Goal: Transaction & Acquisition: Obtain resource

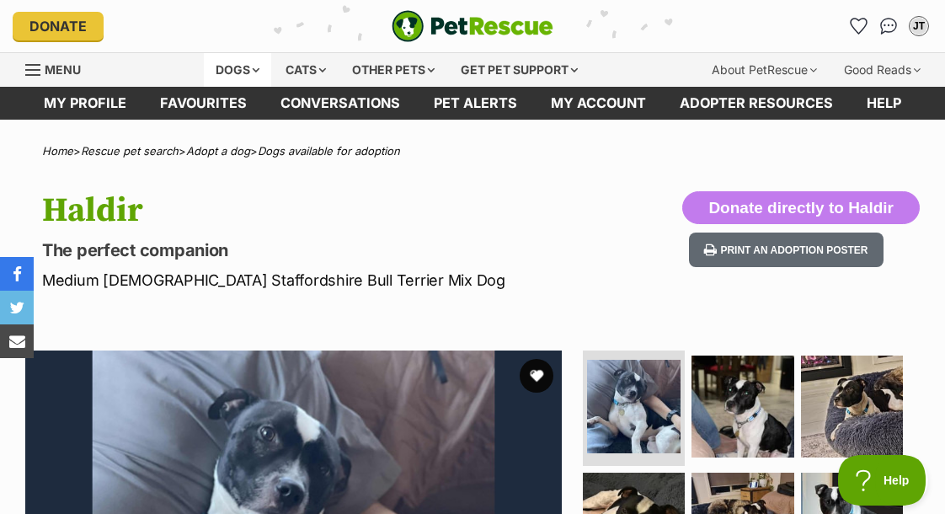
click at [233, 63] on div "Dogs" at bounding box center [237, 70] width 67 height 34
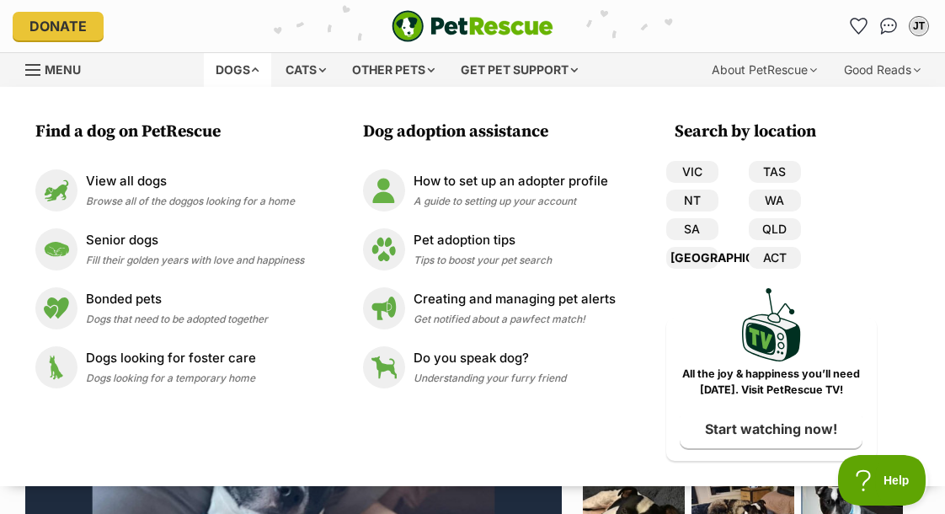
click at [691, 261] on link "[GEOGRAPHIC_DATA]" at bounding box center [692, 258] width 52 height 22
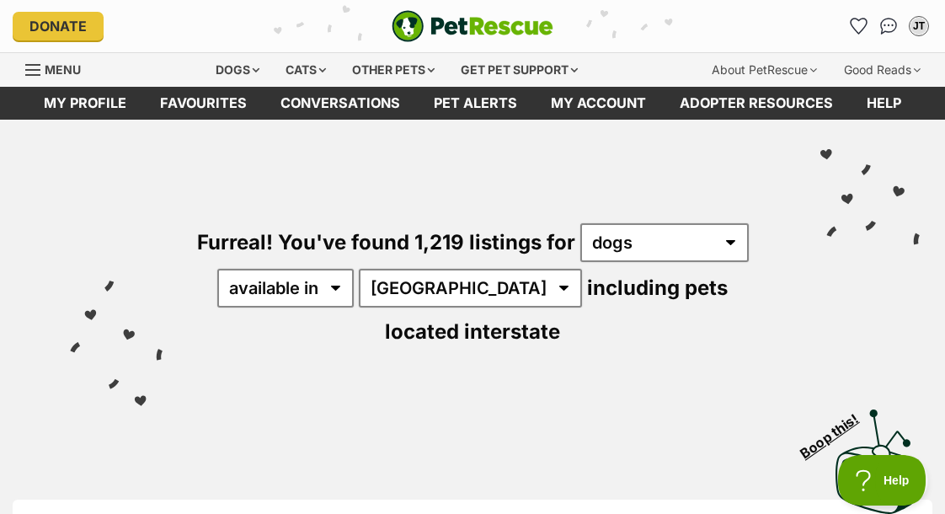
click at [520, 365] on div "Furreal! You've found 1,219 listings for any type of pet cats dogs other pets a…" at bounding box center [472, 257] width 895 height 275
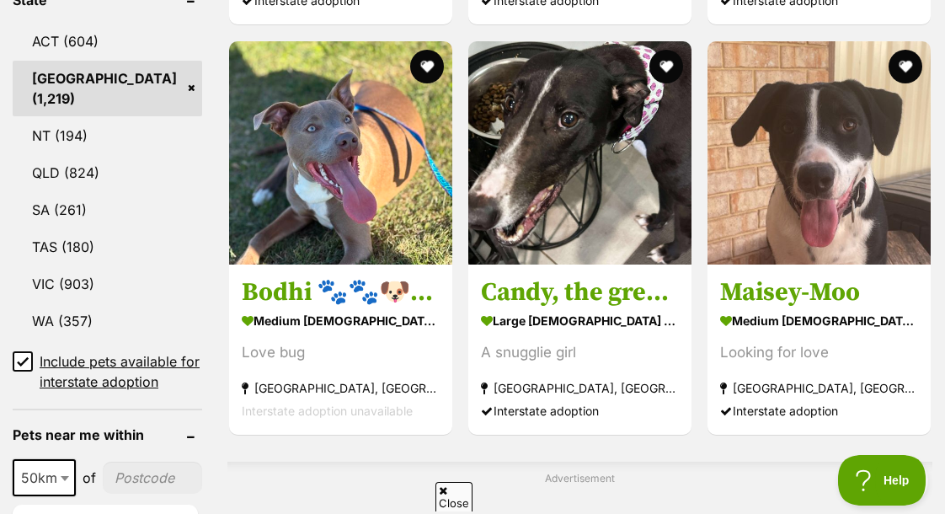
scroll to position [1017, 0]
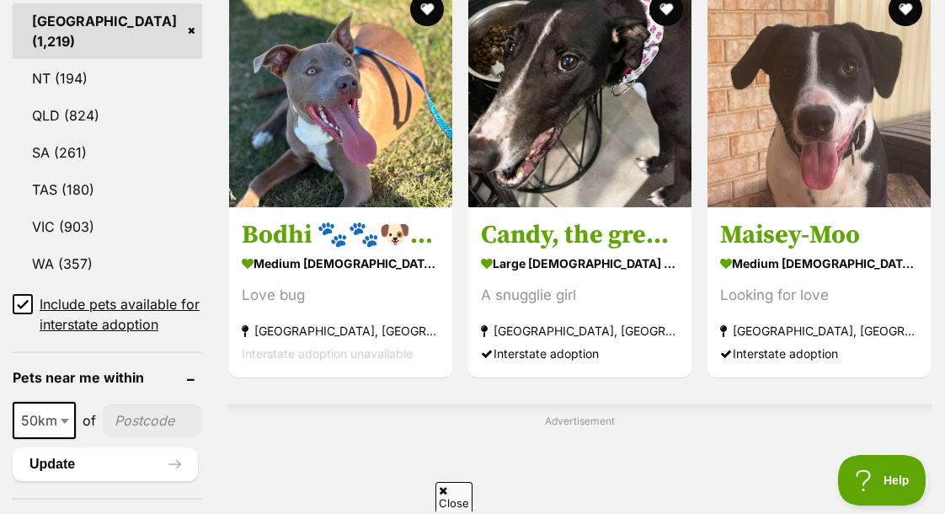
click at [27, 310] on icon at bounding box center [23, 304] width 12 height 12
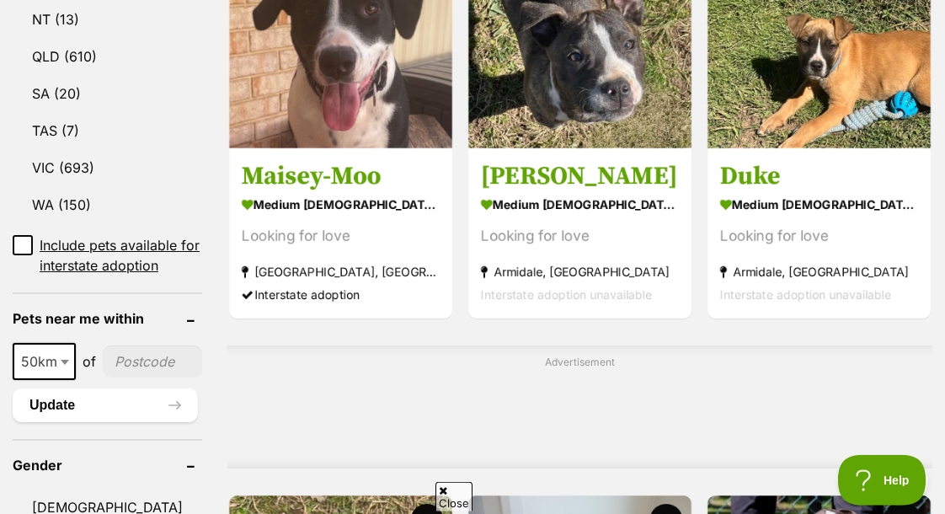
scroll to position [1060, 0]
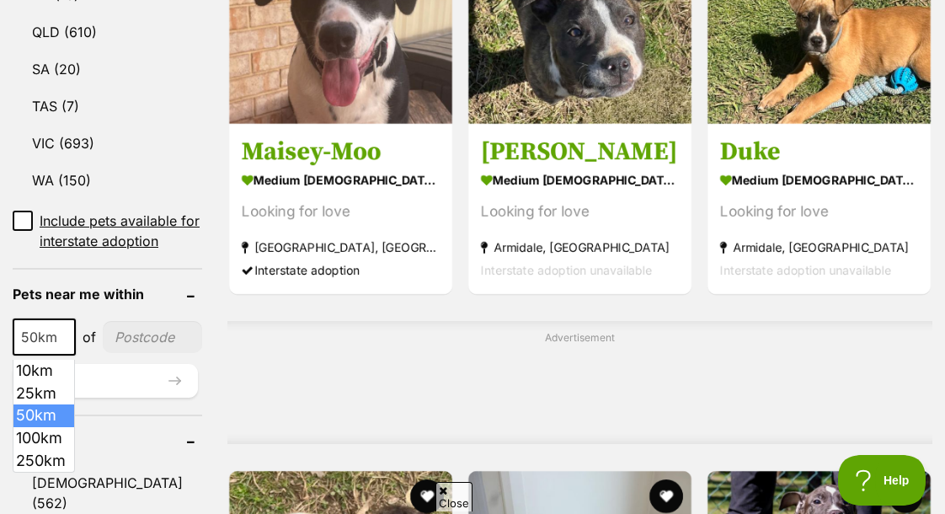
click at [61, 345] on span at bounding box center [66, 336] width 17 height 37
select select "100"
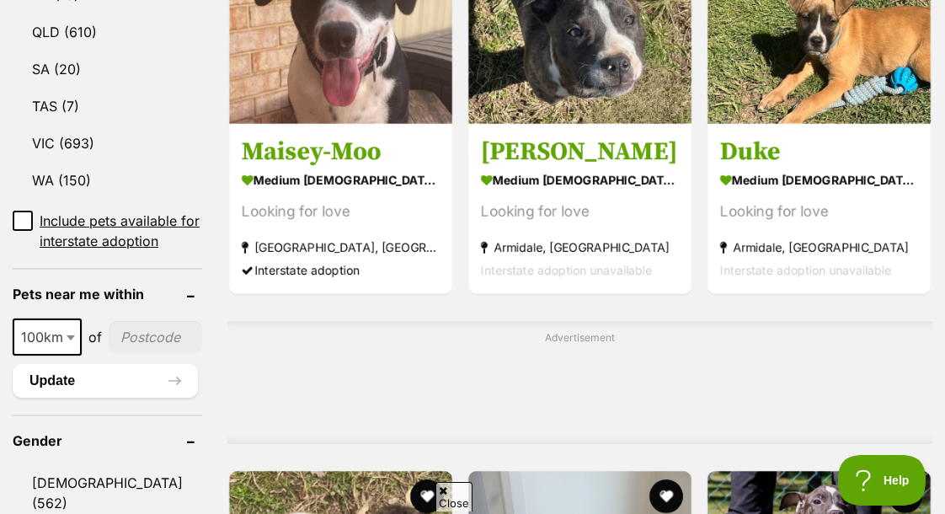
click at [158, 337] on input"] "postcode" at bounding box center [156, 337] width 94 height 32
type input"] "2284"
click at [136, 385] on button "Update" at bounding box center [105, 381] width 185 height 34
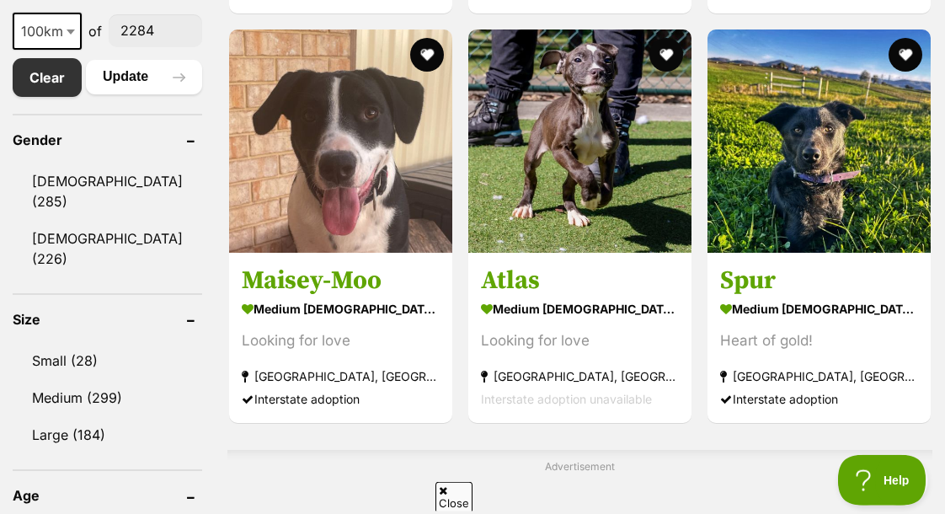
scroll to position [931, 0]
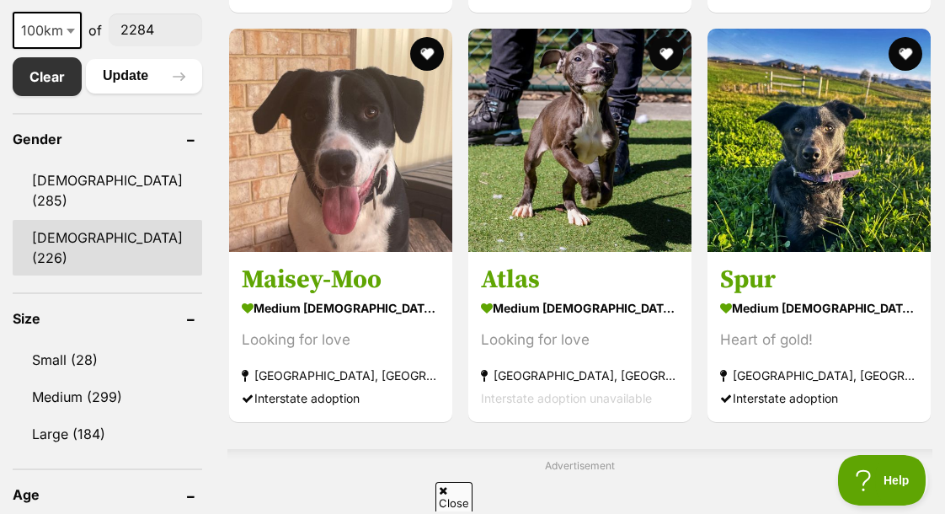
click at [105, 243] on link "Female (226)" at bounding box center [108, 248] width 190 height 56
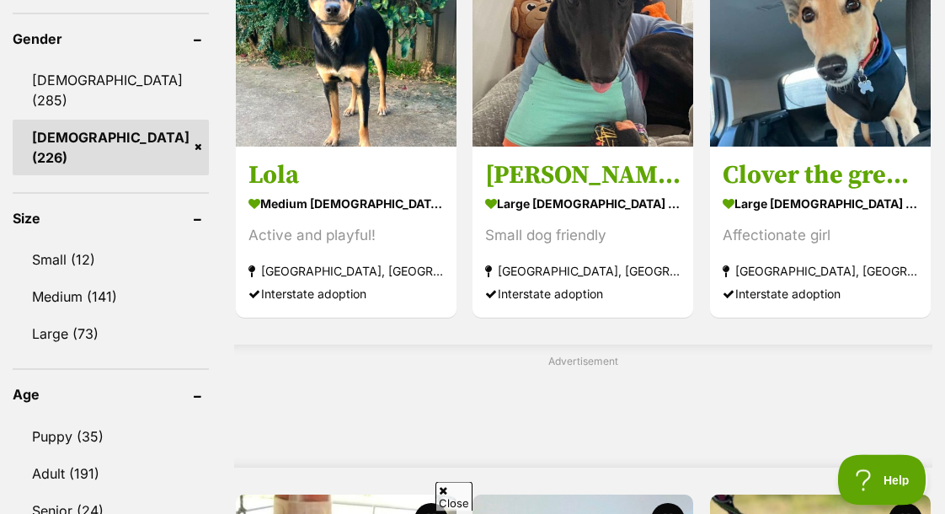
scroll to position [1074, 0]
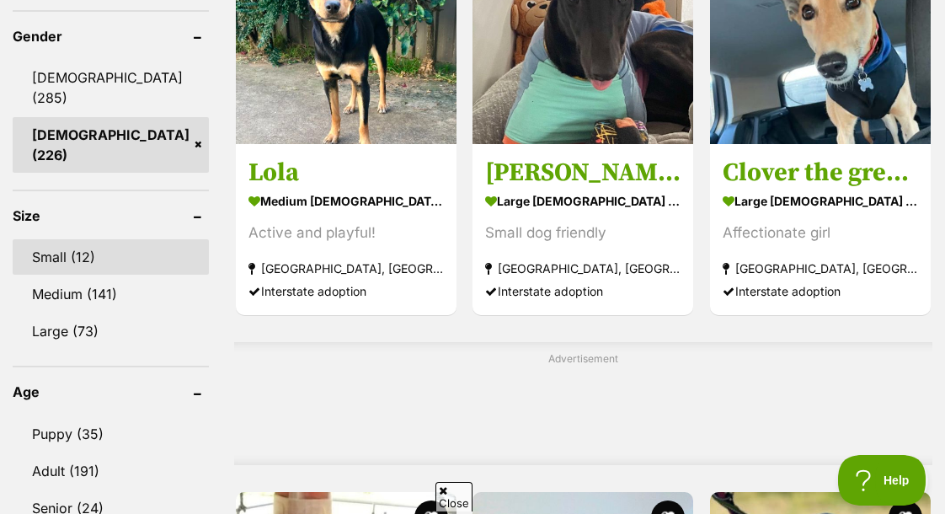
click at [112, 239] on link "Small (12)" at bounding box center [111, 256] width 196 height 35
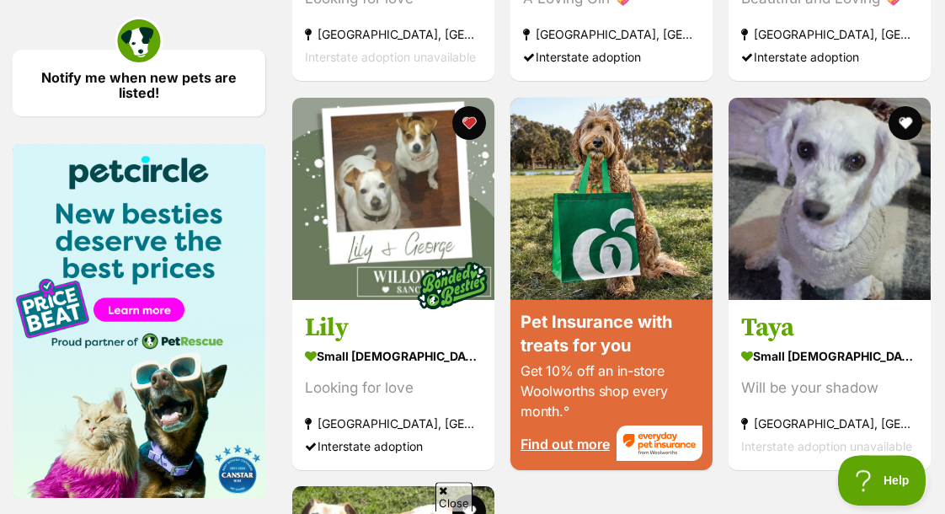
scroll to position [1991, 0]
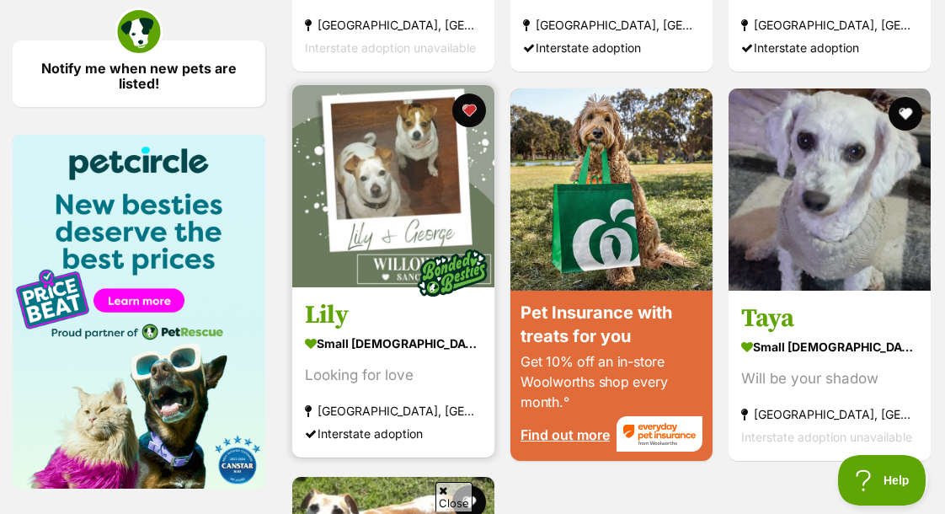
click at [399, 195] on img at bounding box center [393, 186] width 202 height 202
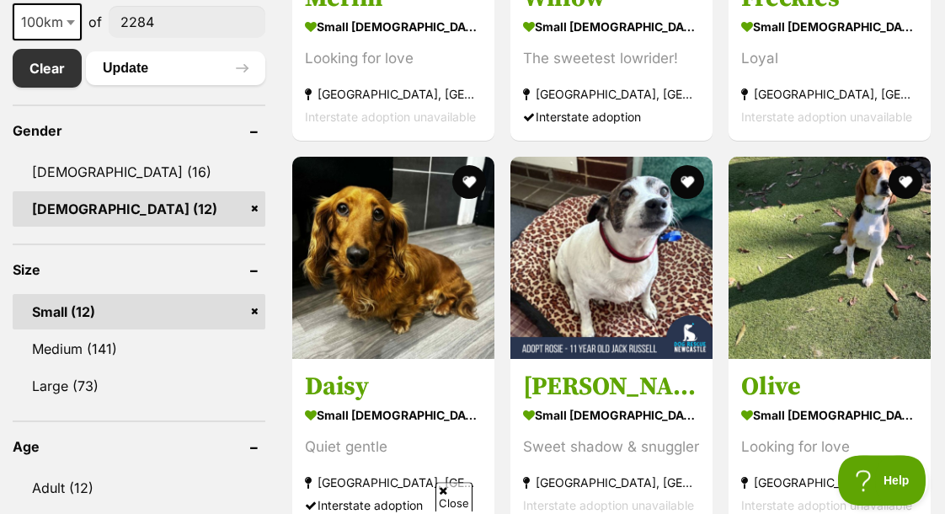
scroll to position [974, 0]
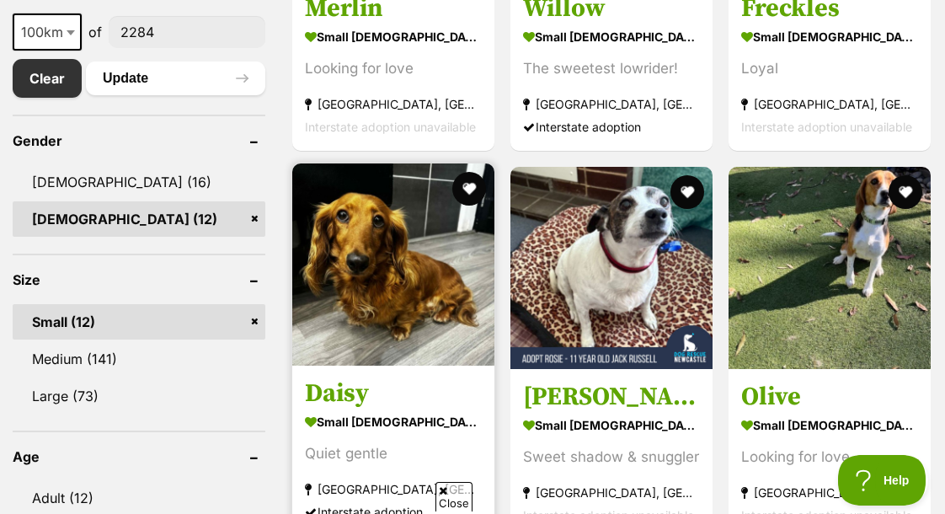
click at [350, 365] on link "Daisy small female Dog Quiet gentle Castle Hill, NSW Interstate adoption" at bounding box center [393, 450] width 202 height 171
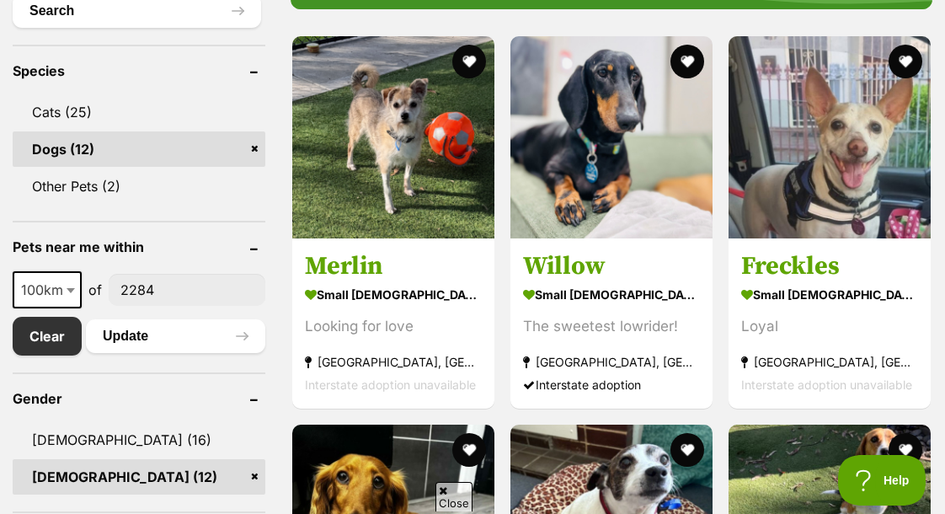
scroll to position [673, 0]
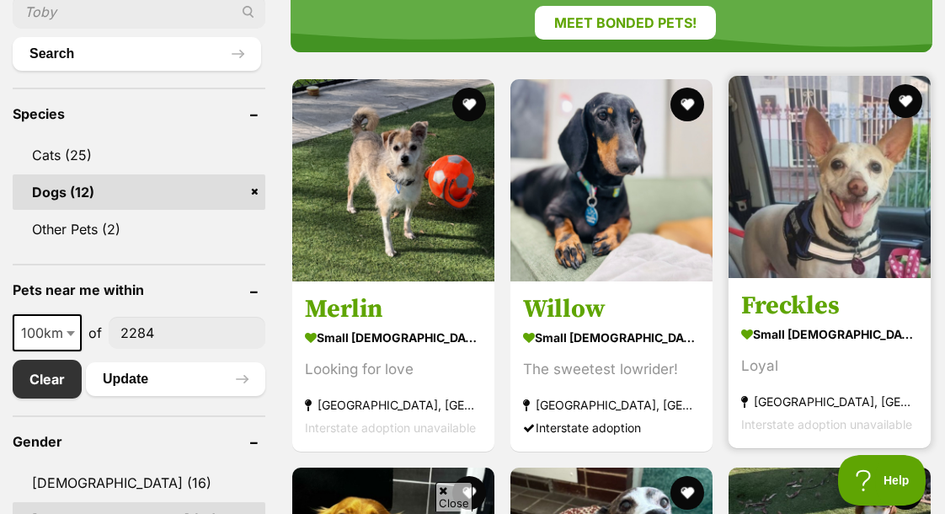
click at [835, 154] on img at bounding box center [830, 177] width 202 height 202
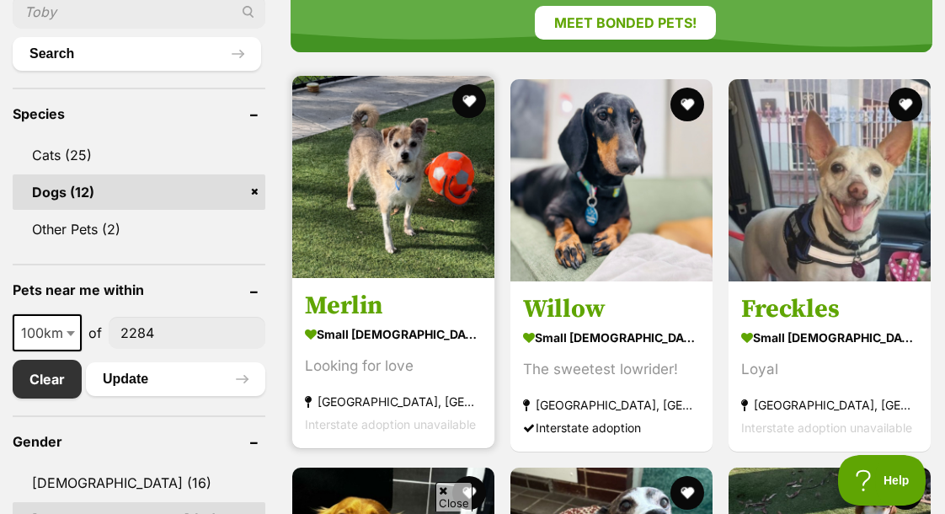
click at [366, 290] on h3 "Merlin" at bounding box center [393, 306] width 177 height 32
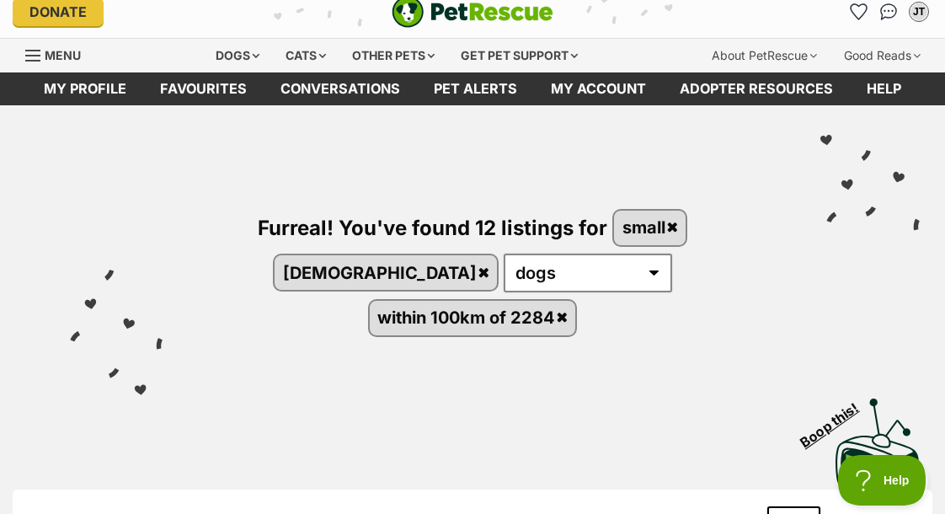
scroll to position [0, 0]
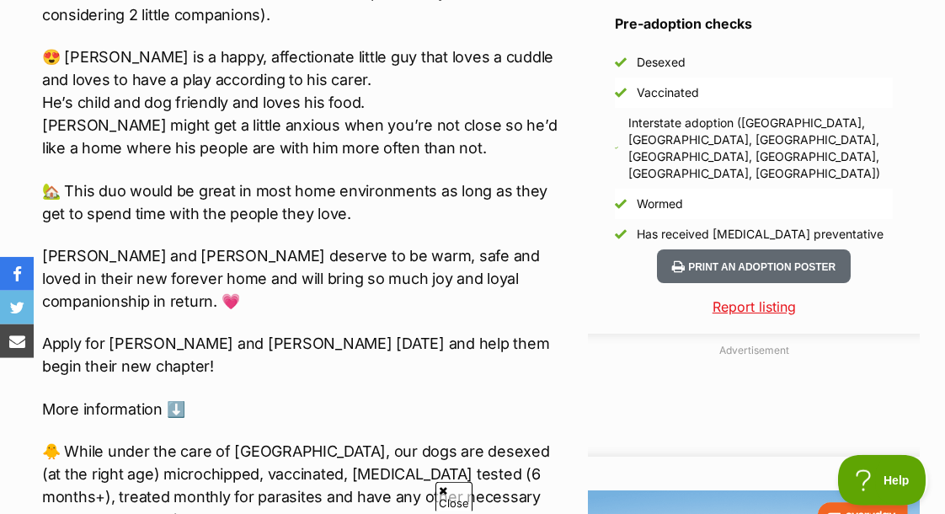
scroll to position [1532, 0]
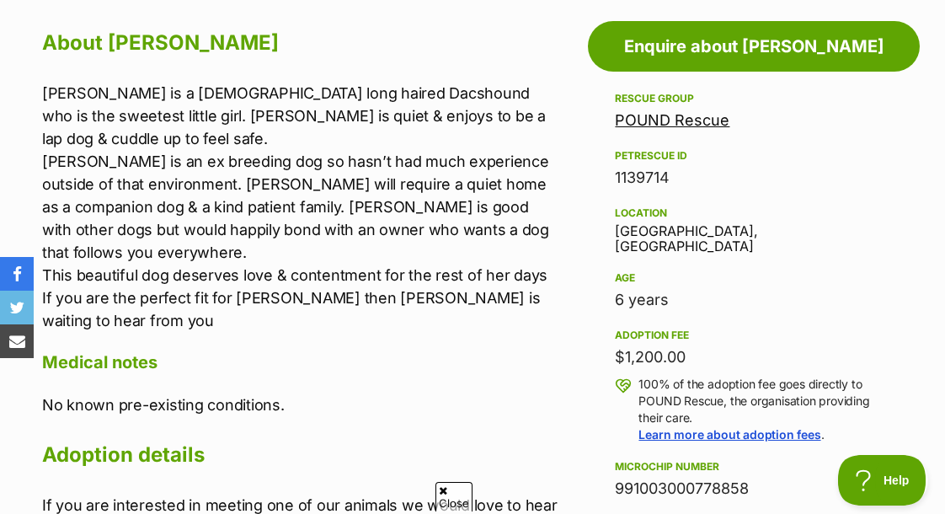
scroll to position [960, 0]
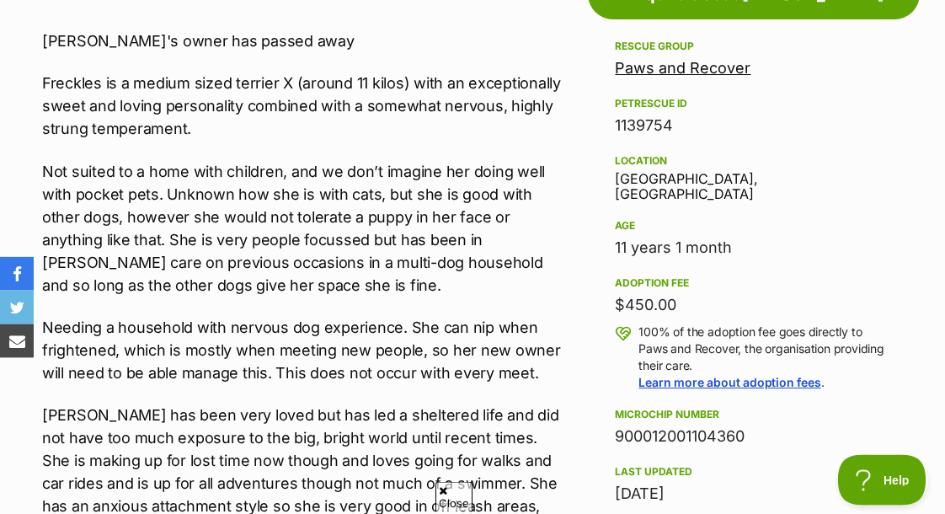
scroll to position [974, 0]
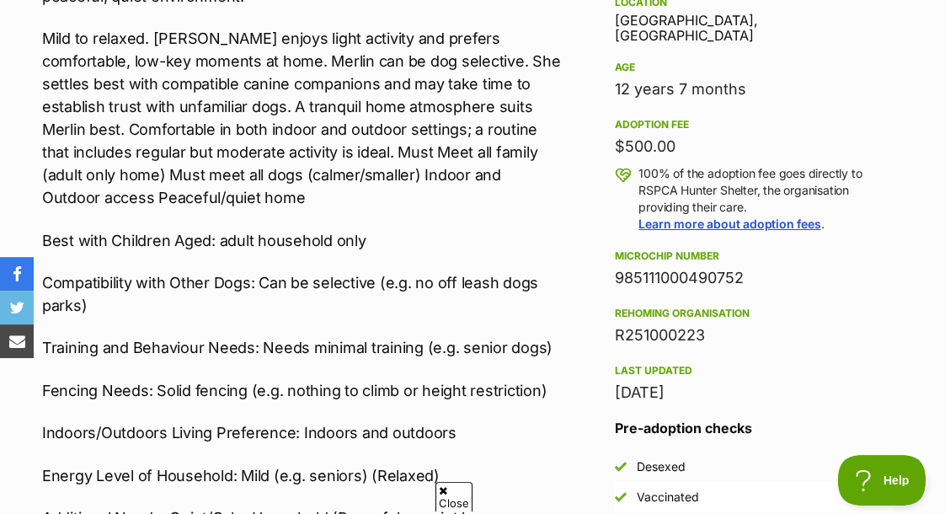
scroll to position [1131, 0]
